Goal: Information Seeking & Learning: Learn about a topic

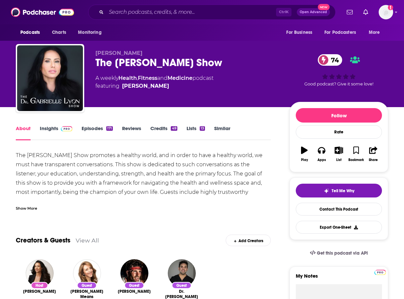
click at [34, 208] on div "Show More" at bounding box center [26, 208] width 21 height 6
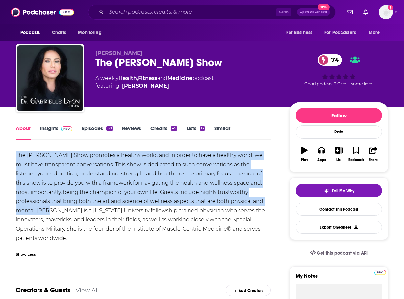
drag, startPoint x: 15, startPoint y: 153, endPoint x: 249, endPoint y: 203, distance: 239.4
copy div "The [PERSON_NAME] Show promotes a healthy world, and in order to have a healthy…"
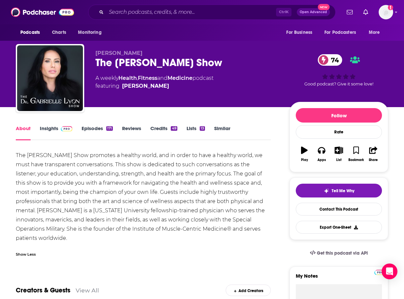
click at [97, 126] on link "Episodes 171" at bounding box center [97, 132] width 31 height 15
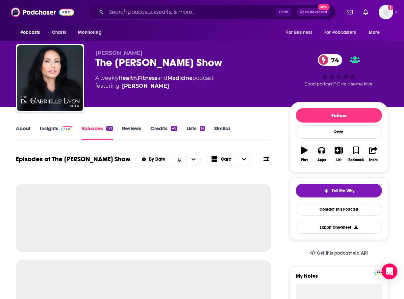
click at [48, 132] on link "Insights" at bounding box center [56, 132] width 33 height 15
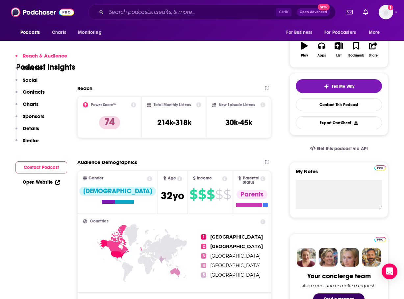
scroll to position [197, 0]
